Goal: Ask a question

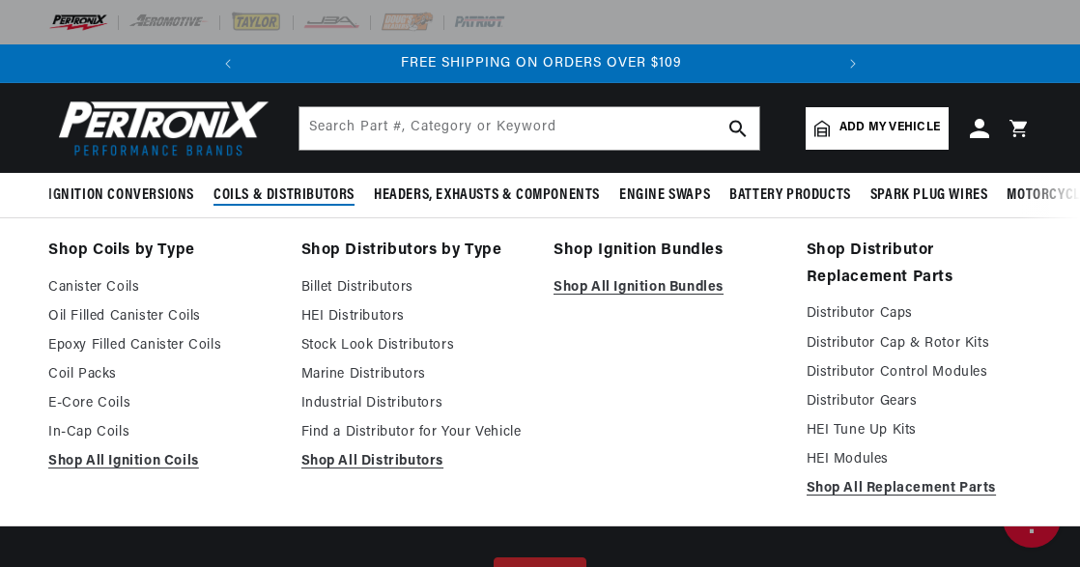
click at [303, 197] on span "Coils & Distributors" at bounding box center [283, 195] width 141 height 20
click at [332, 347] on link "Stock Look Distributors" at bounding box center [414, 345] width 226 height 23
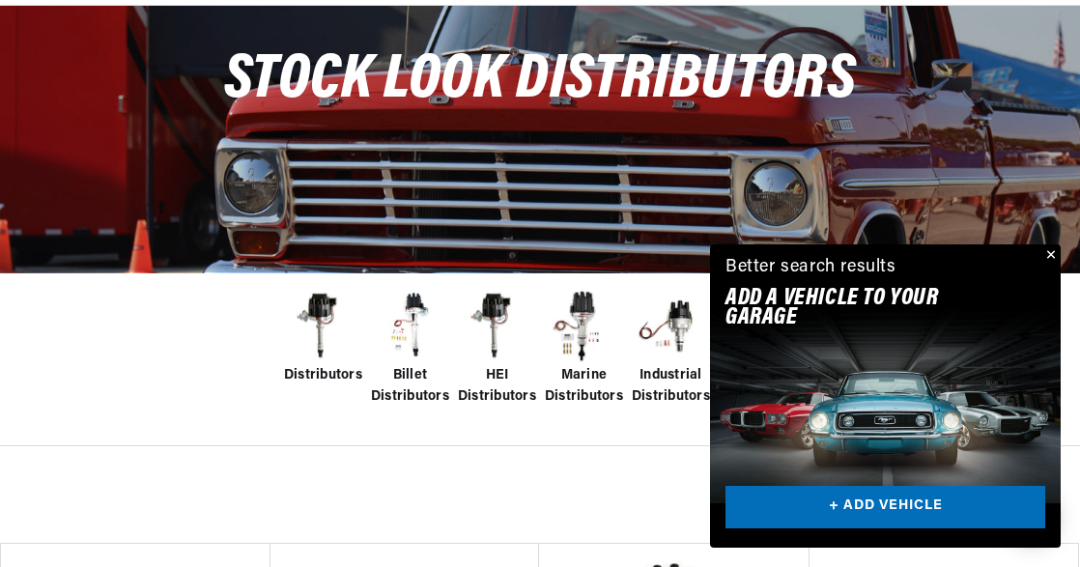
scroll to position [0, 585]
click at [655, 373] on span "Industrial Distributors" at bounding box center [671, 386] width 78 height 43
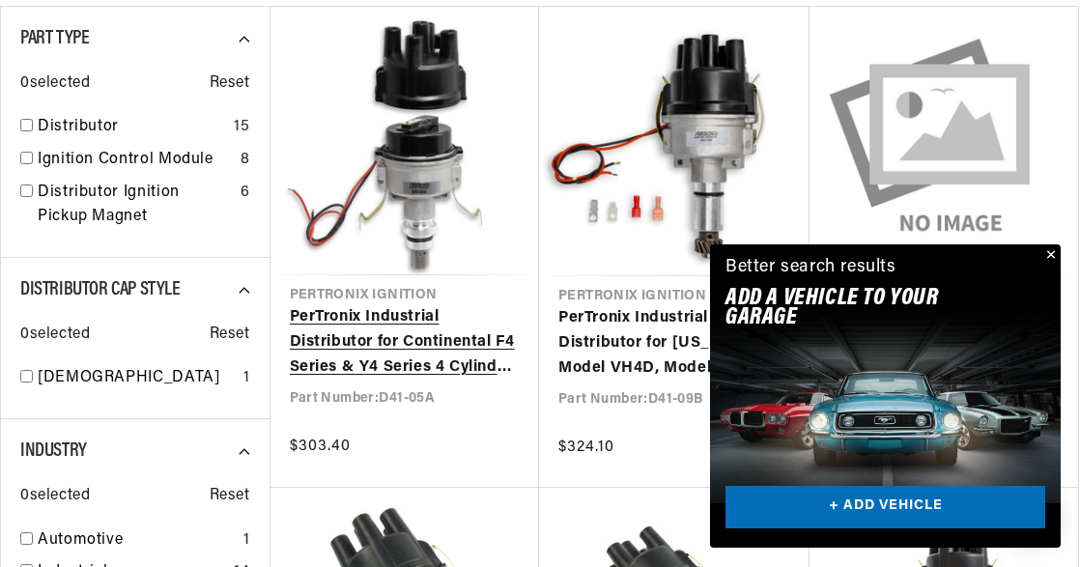
scroll to position [0, 585]
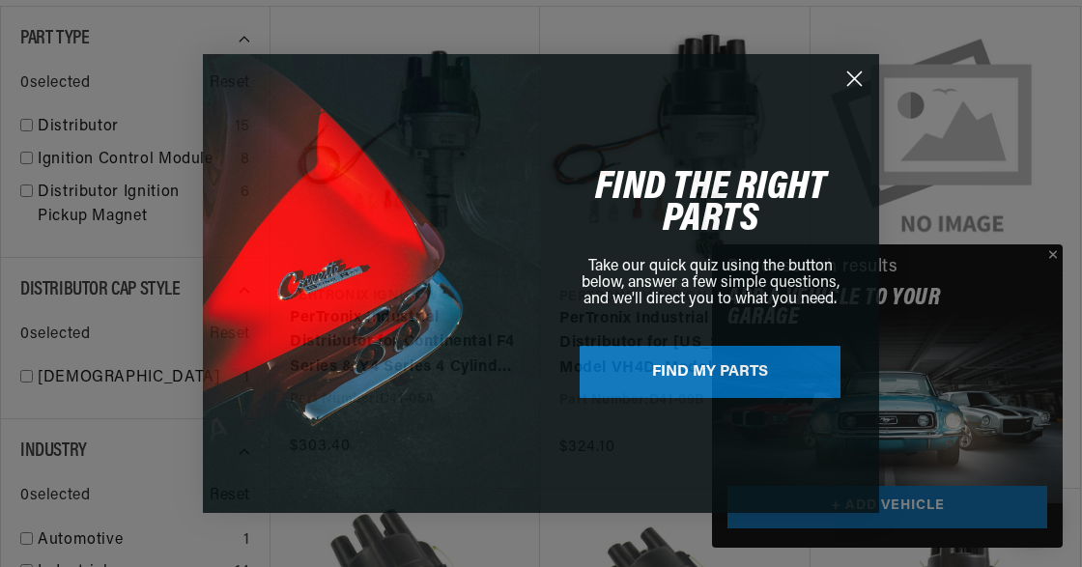
click at [1053, 253] on div "Close dialog FIND THE RIGHT PARTS Take our quick quiz using the button below, a…" at bounding box center [541, 283] width 1082 height 567
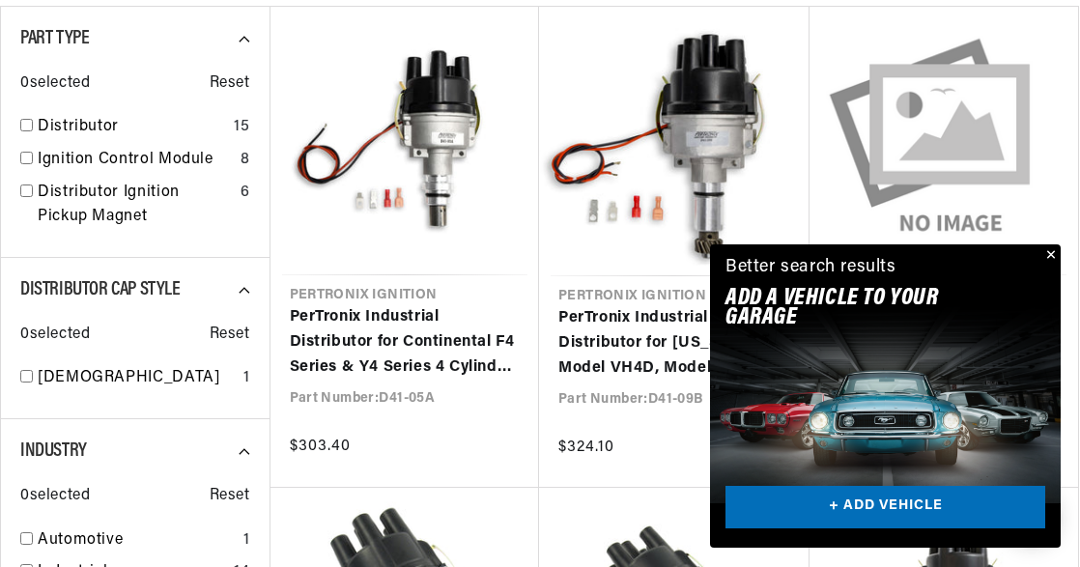
scroll to position [0, 29]
click at [1049, 253] on button "Close" at bounding box center [1048, 255] width 23 height 23
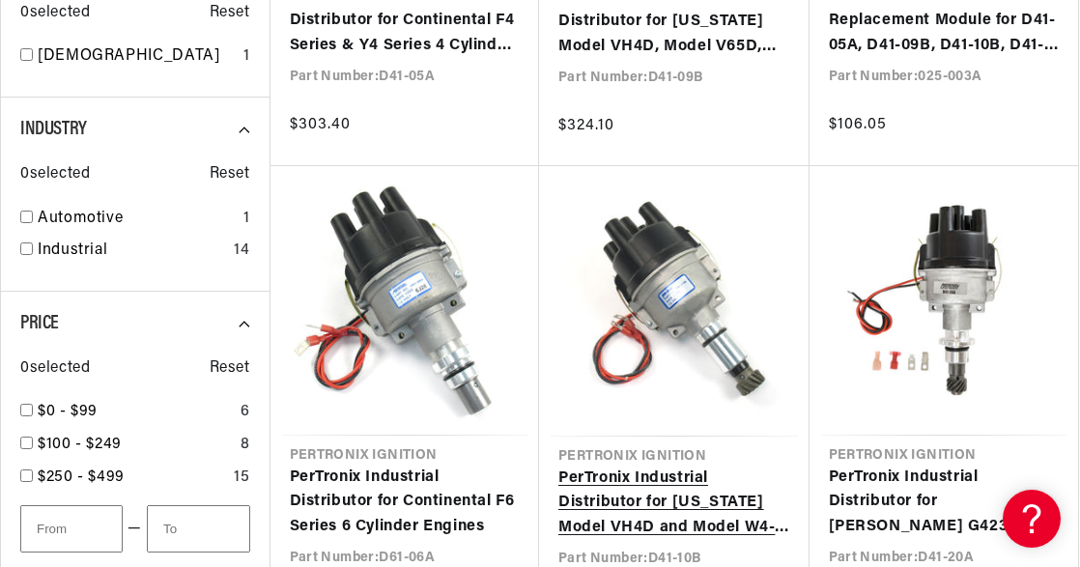
scroll to position [0, 0]
click at [657, 497] on link "PerTronix Industrial Distributor for Wisconsin Model VH4D and Model W4-1770 4 C…" at bounding box center [674, 504] width 232 height 74
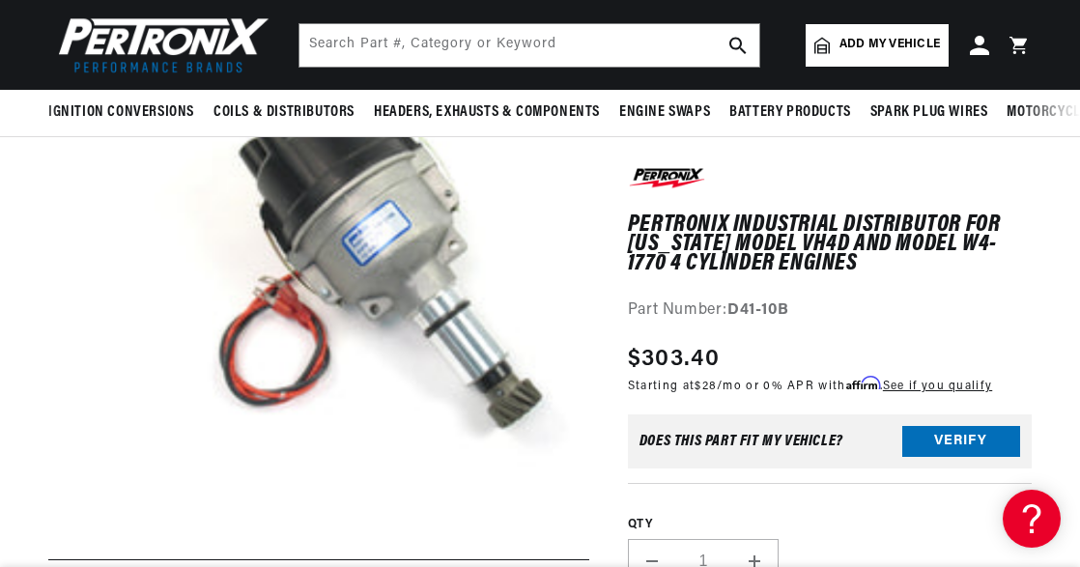
scroll to position [0, 585]
click at [1025, 508] on icon at bounding box center [1028, 515] width 29 height 145
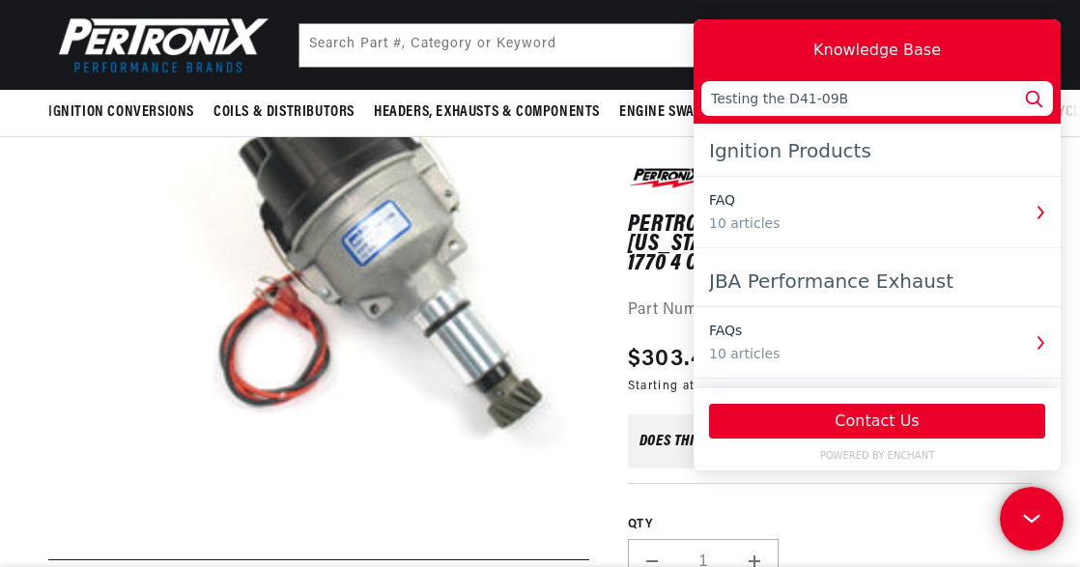
type input "Testing the D41-09B"
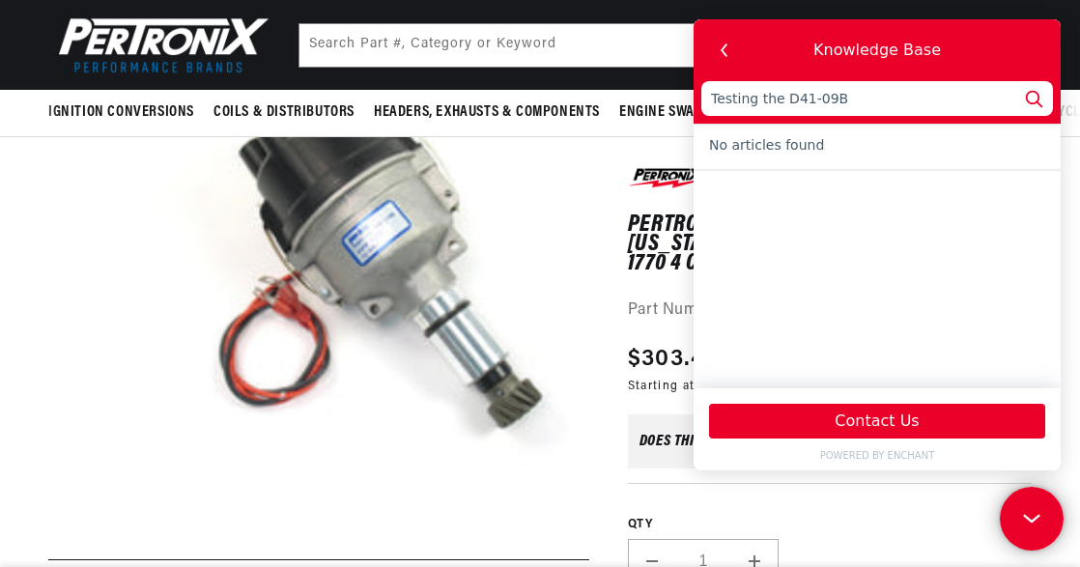
scroll to position [0, 0]
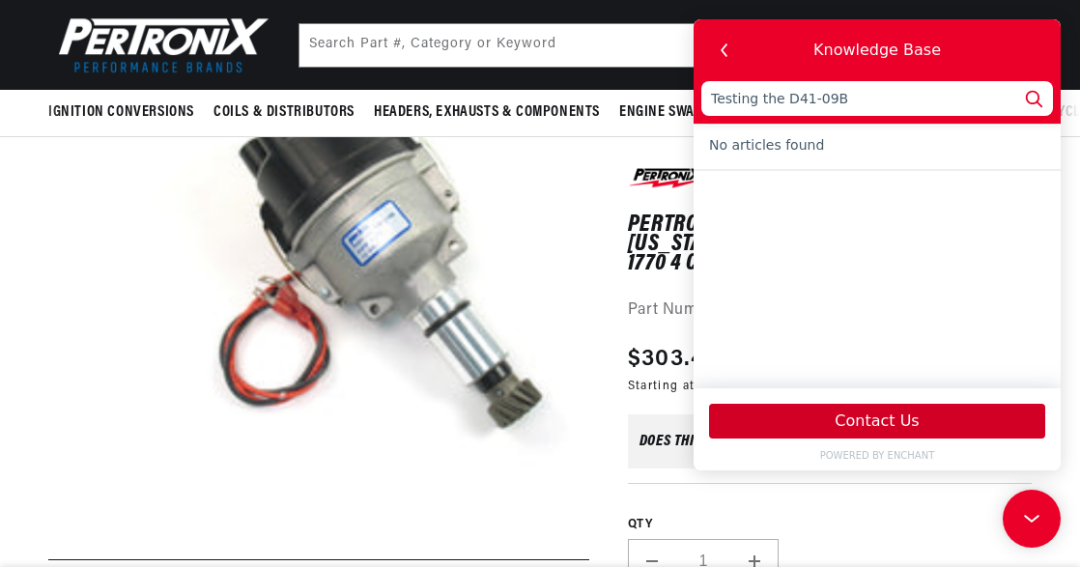
click at [877, 418] on button "Contact Us" at bounding box center [877, 421] width 336 height 35
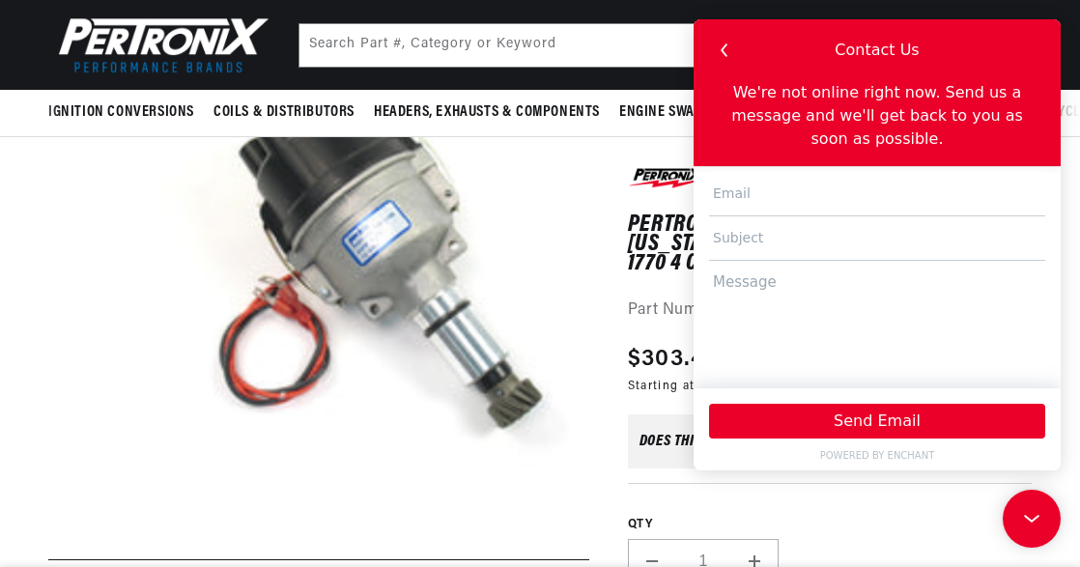
scroll to position [0, 585]
type input "nmast54@gmail.com"
click at [786, 216] on input "text" at bounding box center [877, 238] width 336 height 44
type input "testing a unit"
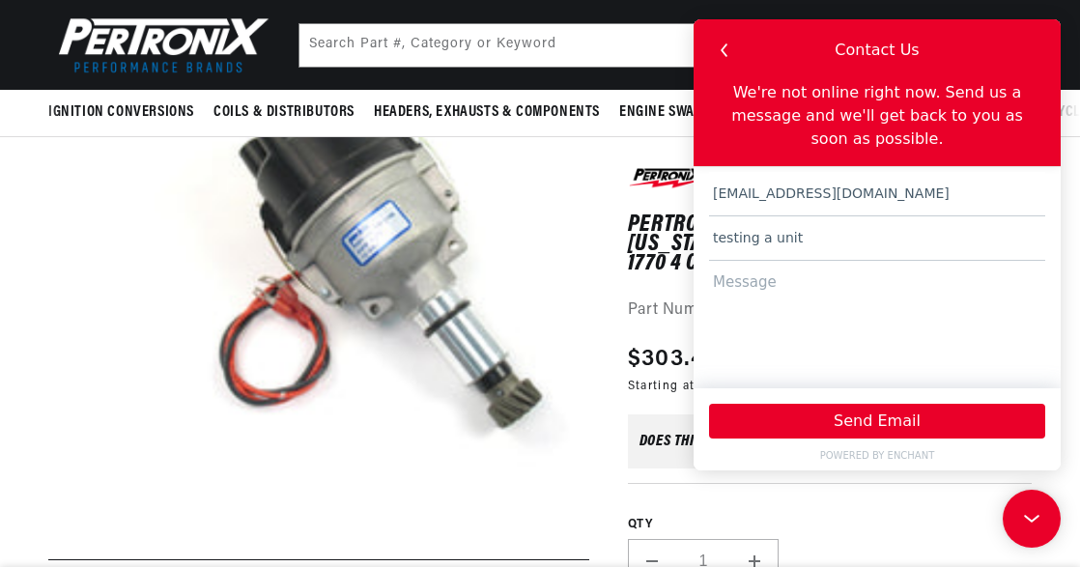
click at [759, 262] on textarea at bounding box center [877, 315] width 336 height 109
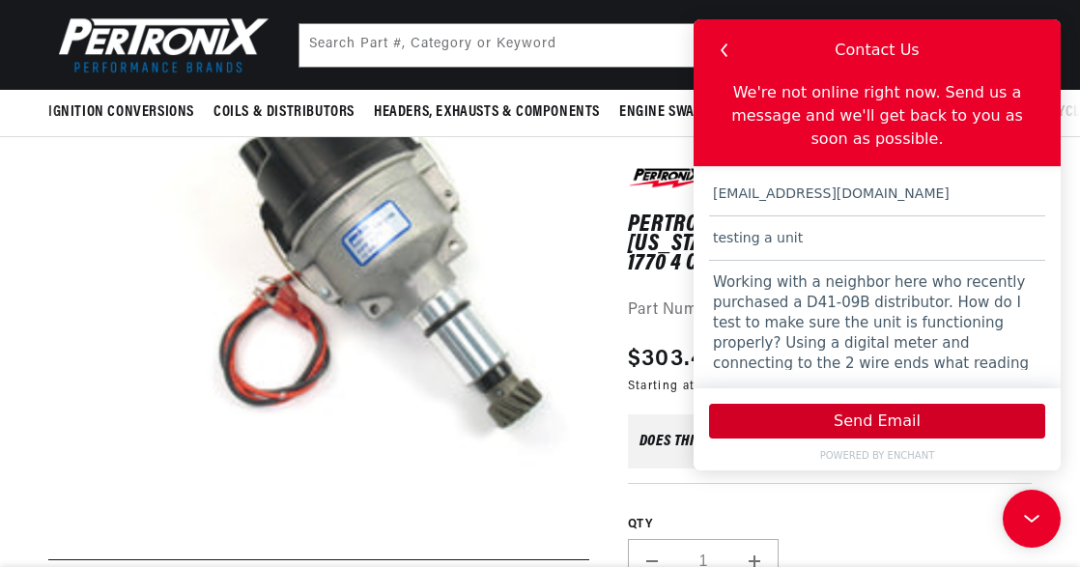
scroll to position [0, 585]
type textarea "Working with a neighbor here who recently purchased a D41-09B distributor. How …"
click at [867, 418] on button "Send Email" at bounding box center [877, 421] width 336 height 35
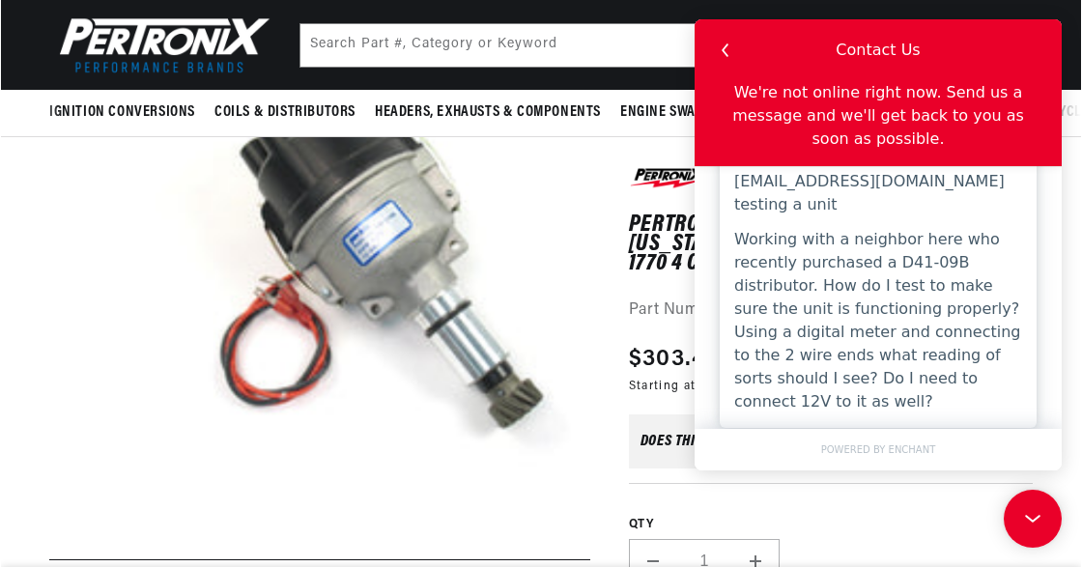
scroll to position [0, 0]
click at [111, 512] on button "Open media 1 in modal" at bounding box center [111, 512] width 0 height 0
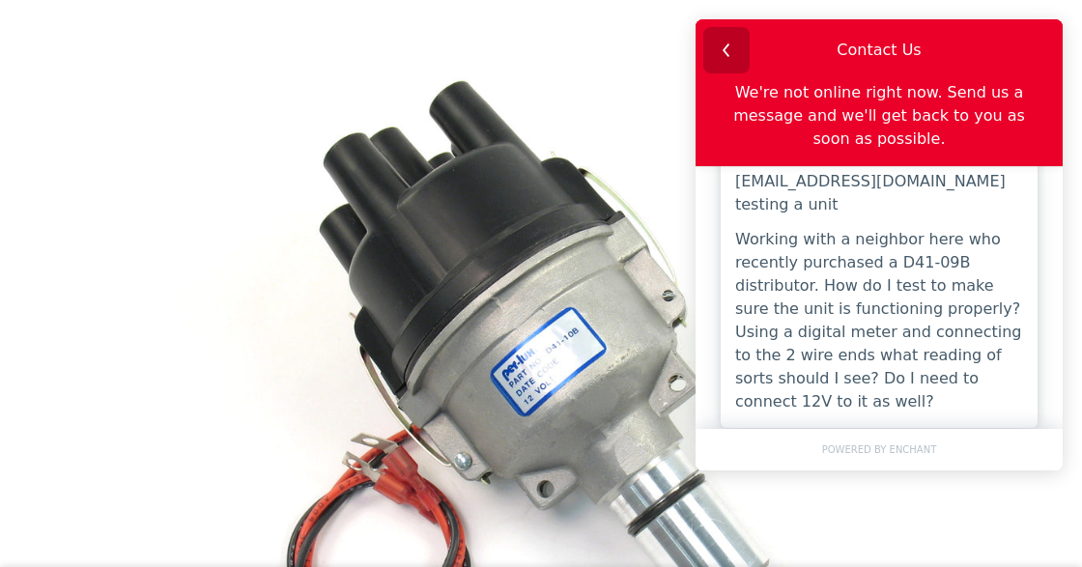
click at [724, 51] on use "button" at bounding box center [726, 49] width 7 height 13
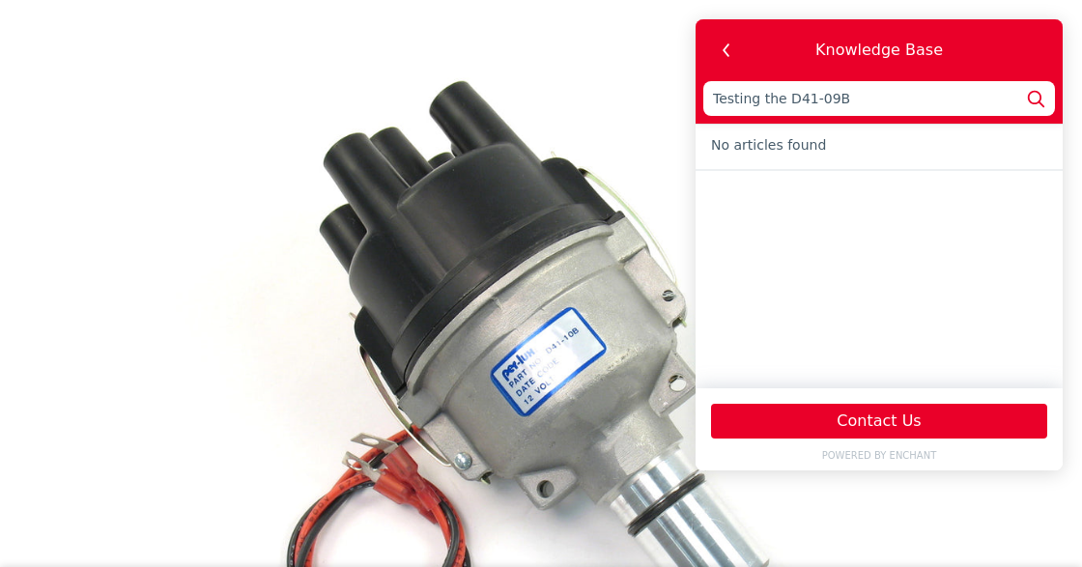
click at [724, 51] on use "button" at bounding box center [726, 49] width 7 height 13
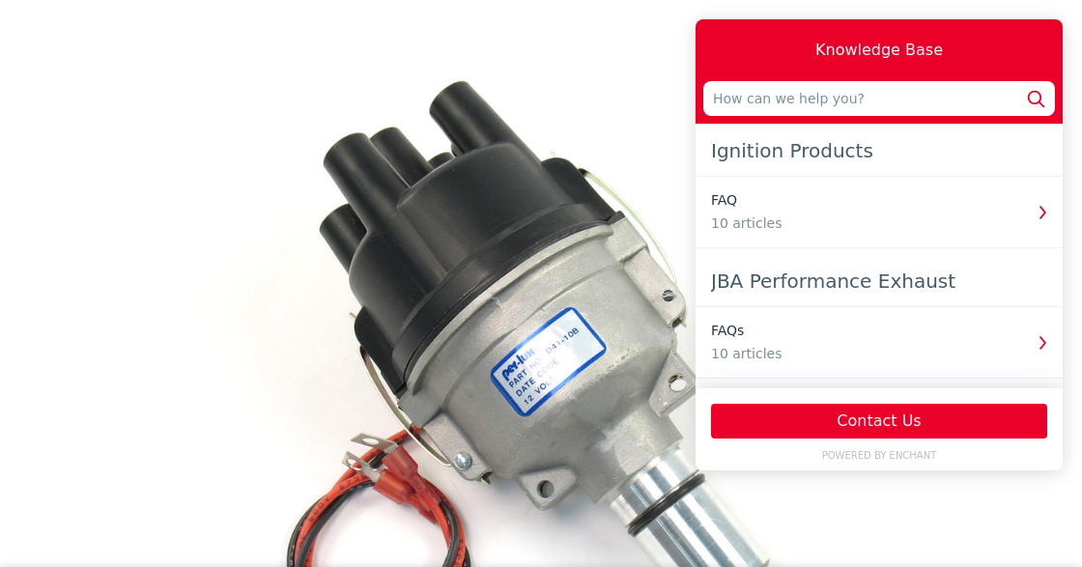
click at [628, 63] on img "Media gallery" at bounding box center [540, 391] width 869 height 869
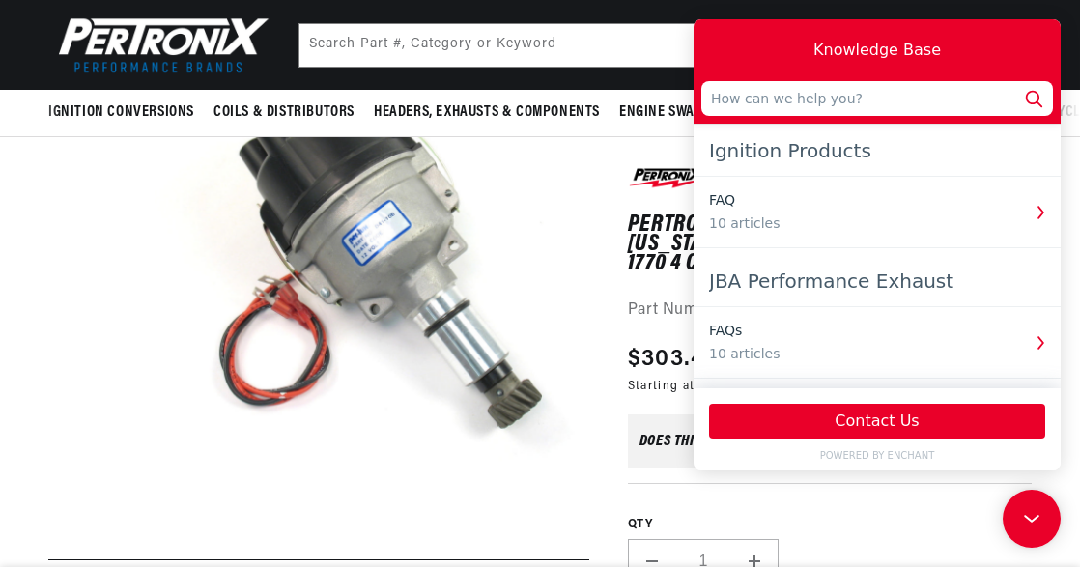
scroll to position [0, 585]
